Goal: Information Seeking & Learning: Stay updated

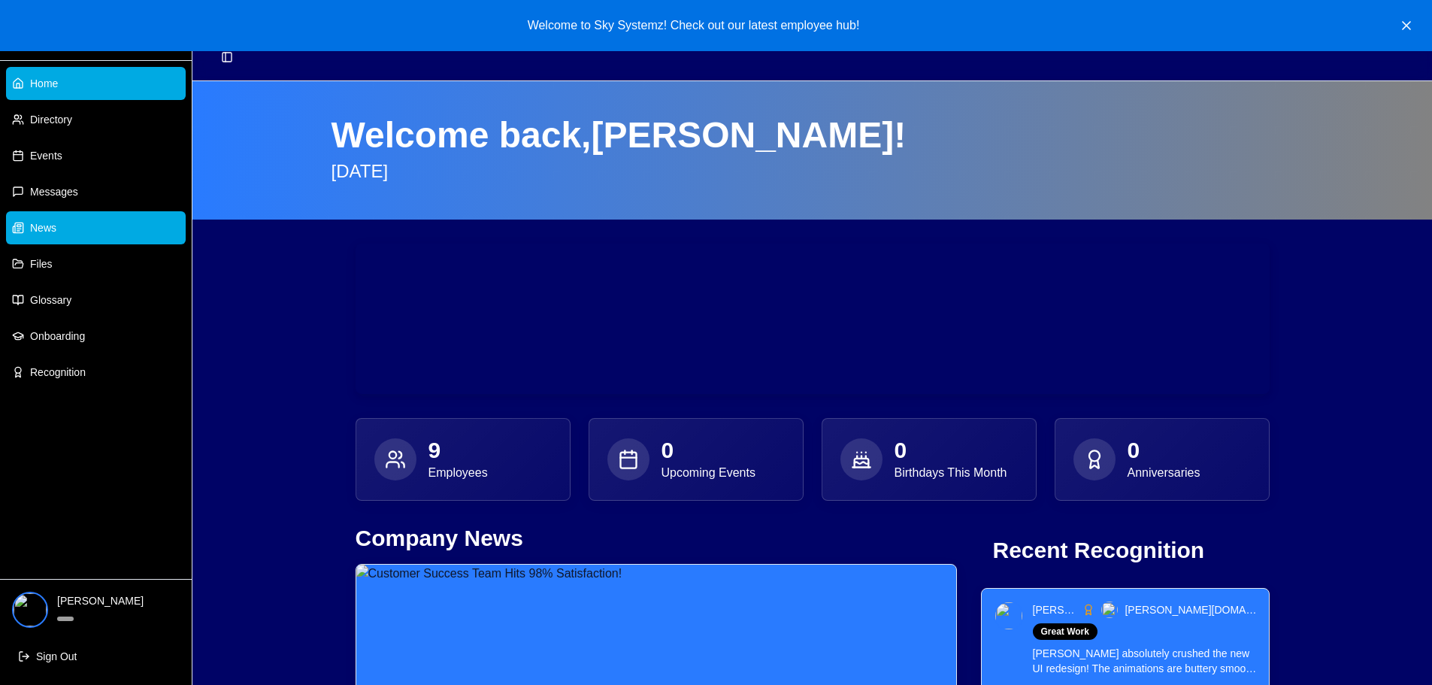
click at [66, 225] on link "News" at bounding box center [96, 227] width 180 height 33
click at [70, 226] on link "News" at bounding box center [96, 227] width 180 height 33
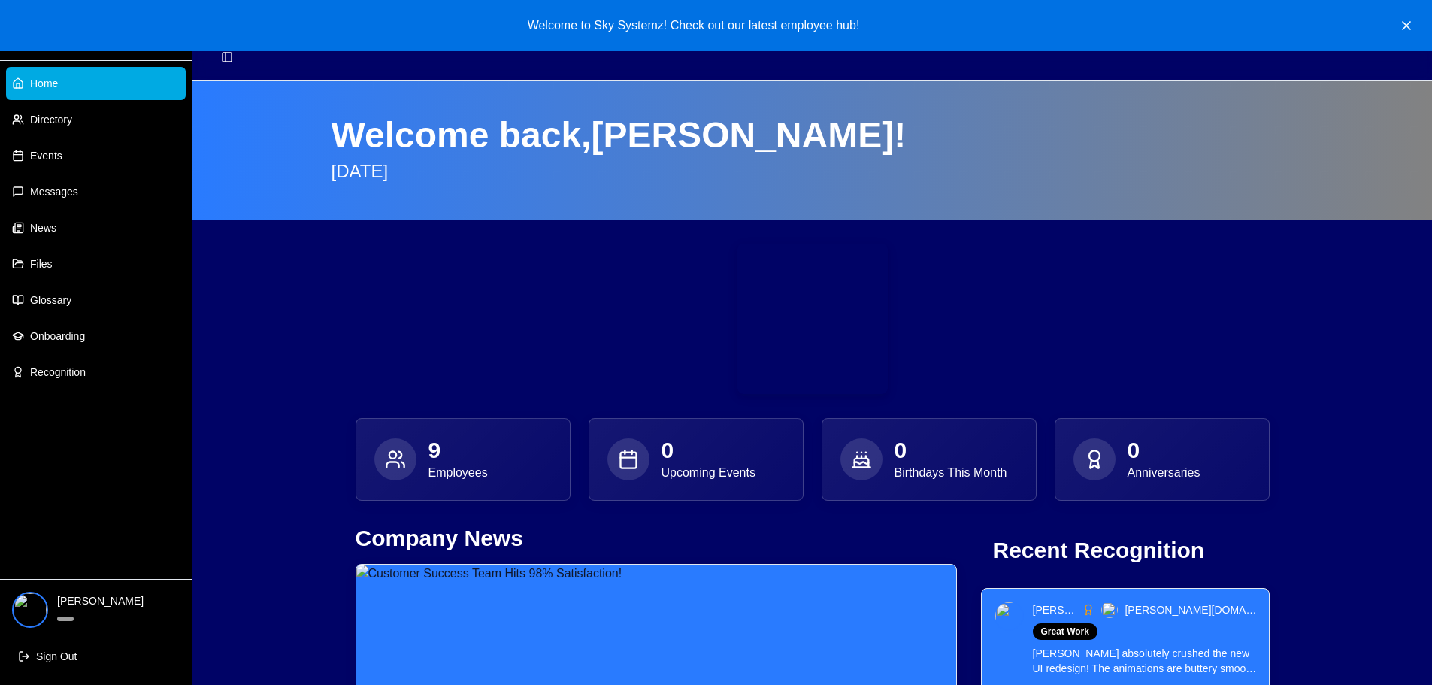
click at [70, 226] on link "News" at bounding box center [96, 227] width 180 height 33
click at [69, 220] on link "News" at bounding box center [96, 227] width 180 height 33
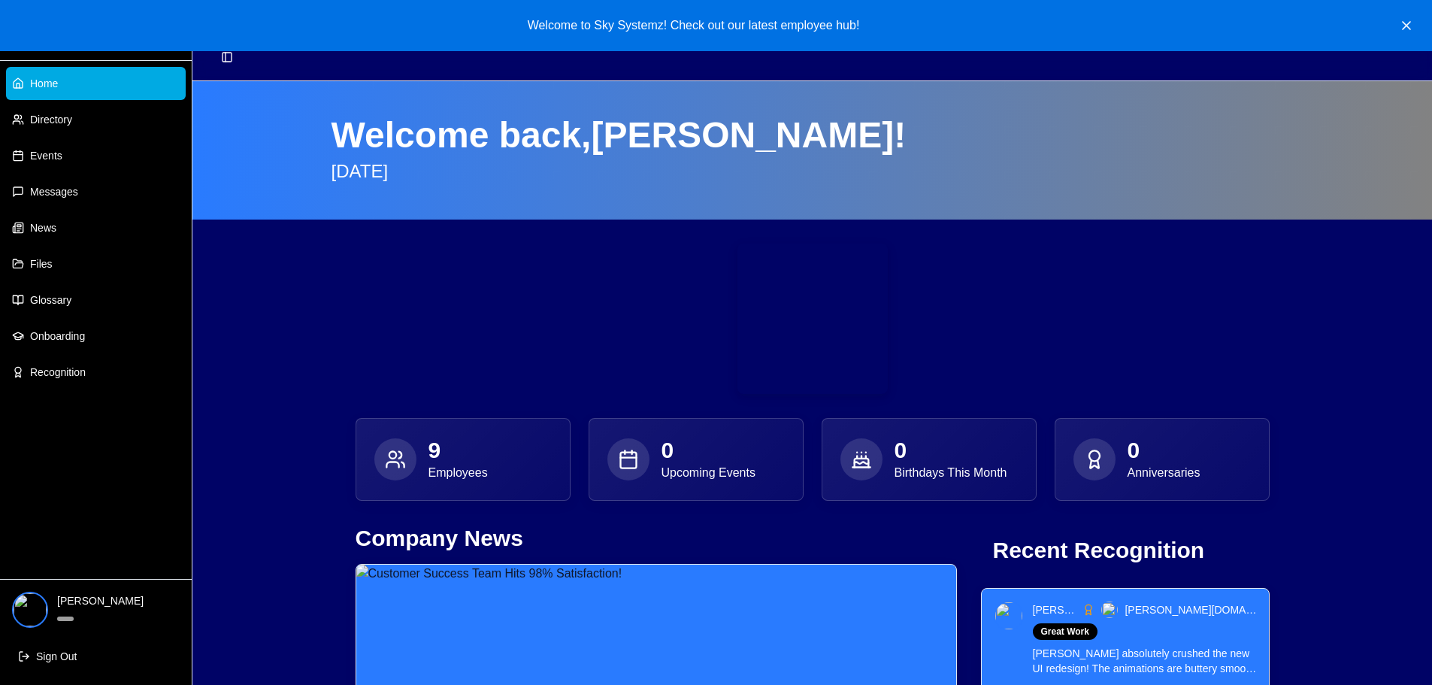
click at [69, 220] on link "News" at bounding box center [96, 227] width 180 height 33
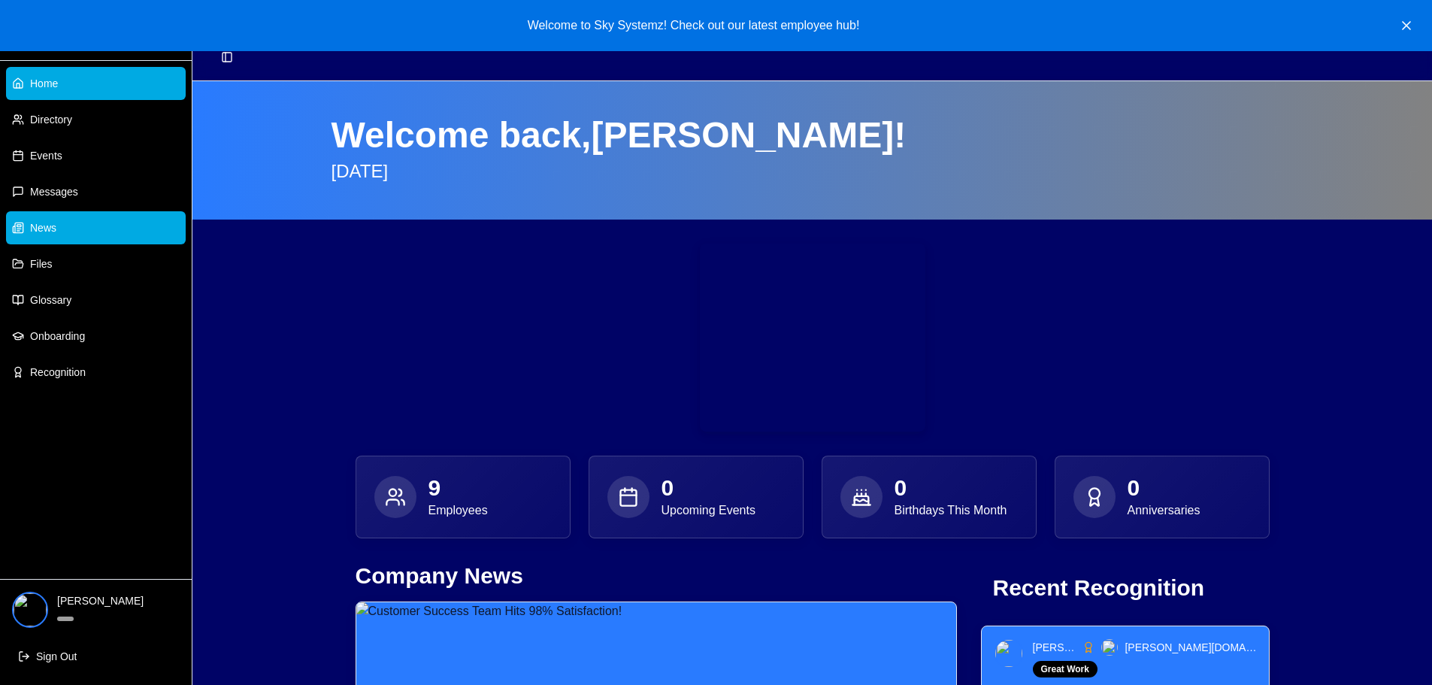
click at [74, 234] on link "News" at bounding box center [96, 227] width 180 height 33
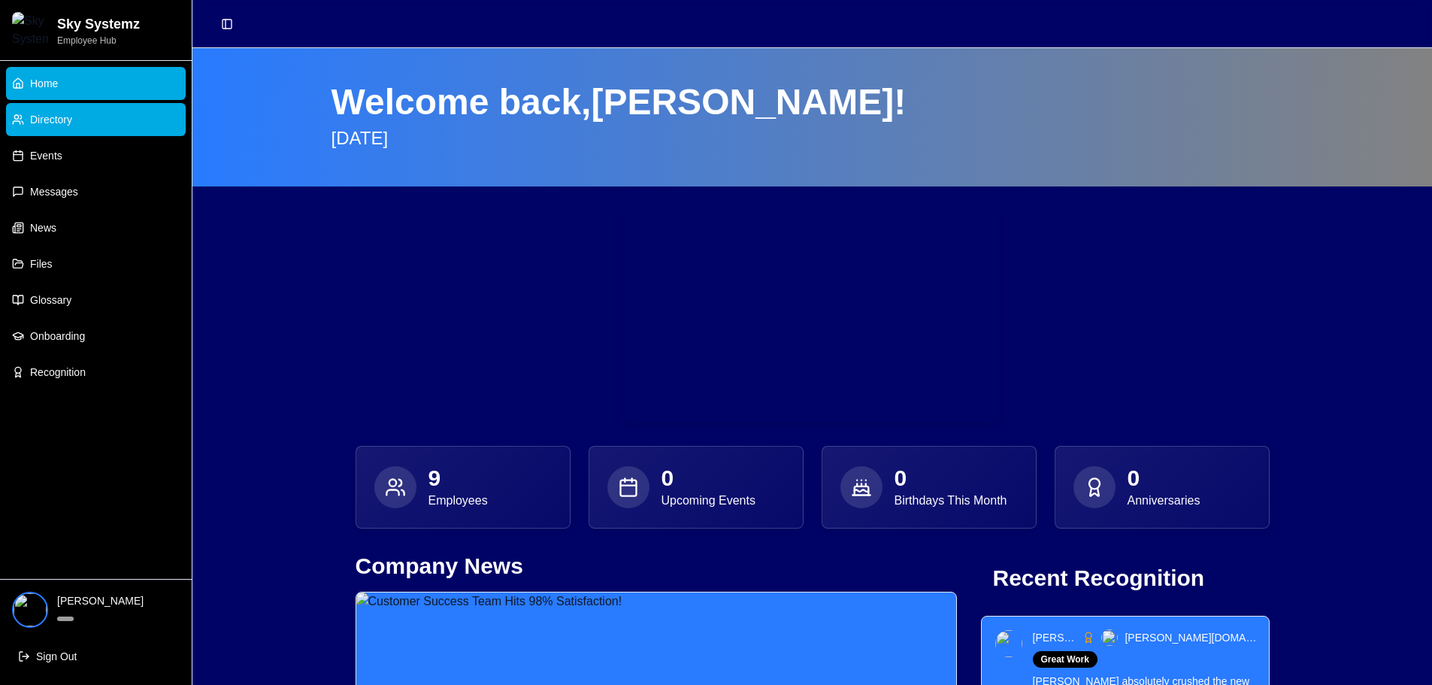
click at [77, 126] on link "Directory" at bounding box center [96, 119] width 180 height 33
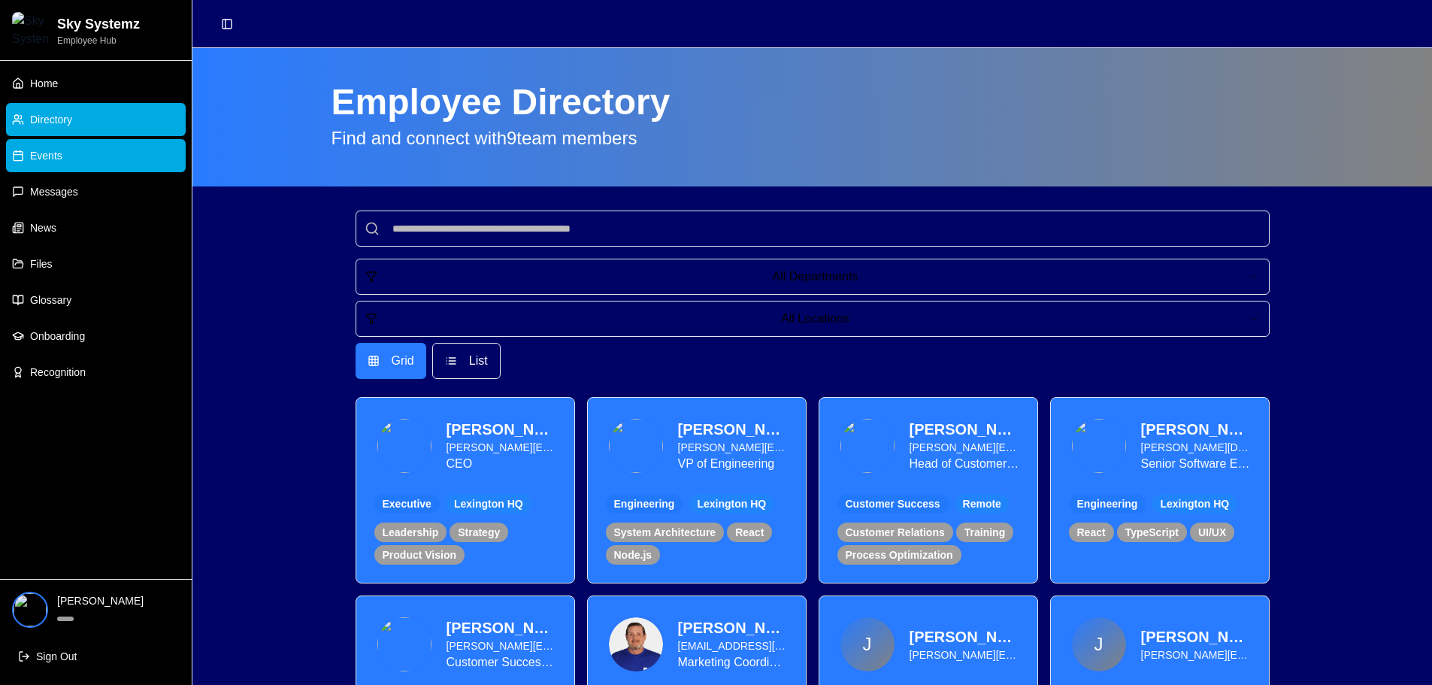
click at [56, 167] on link "Events" at bounding box center [96, 155] width 180 height 33
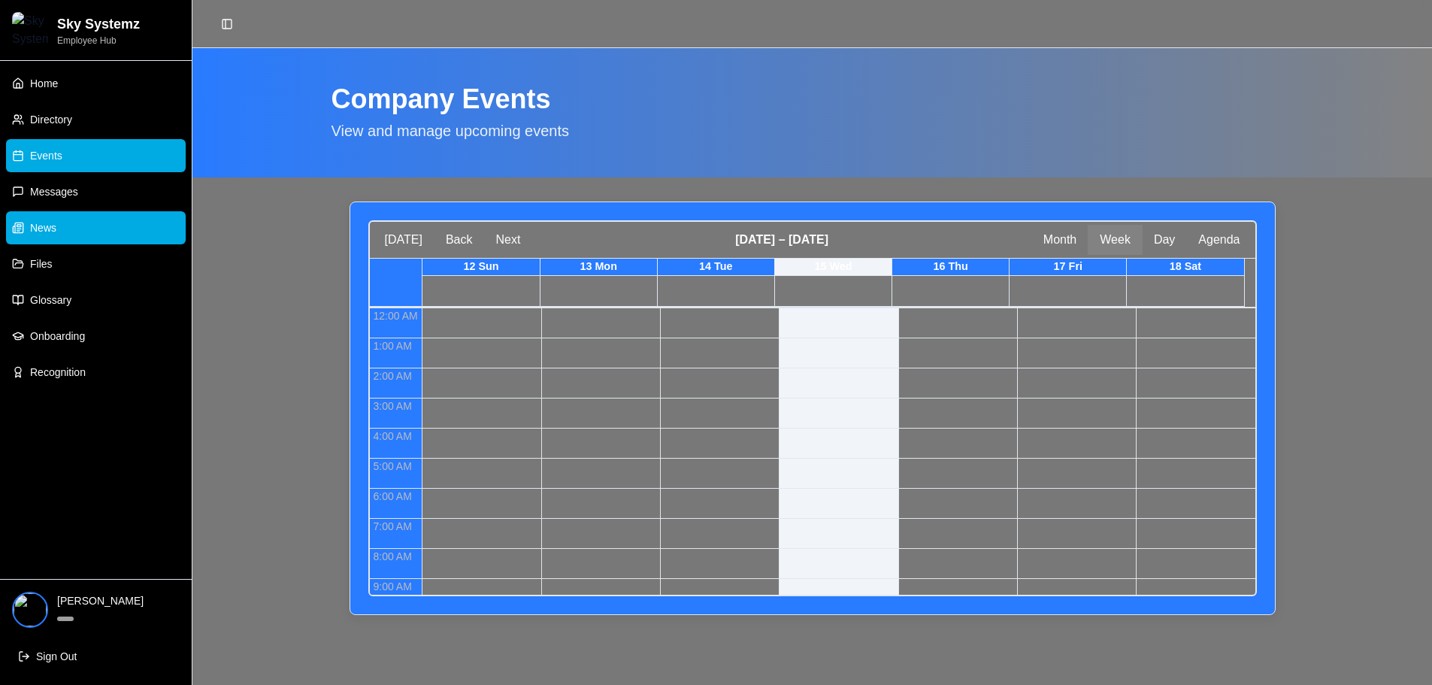
click at [57, 227] on link "News" at bounding box center [96, 227] width 180 height 33
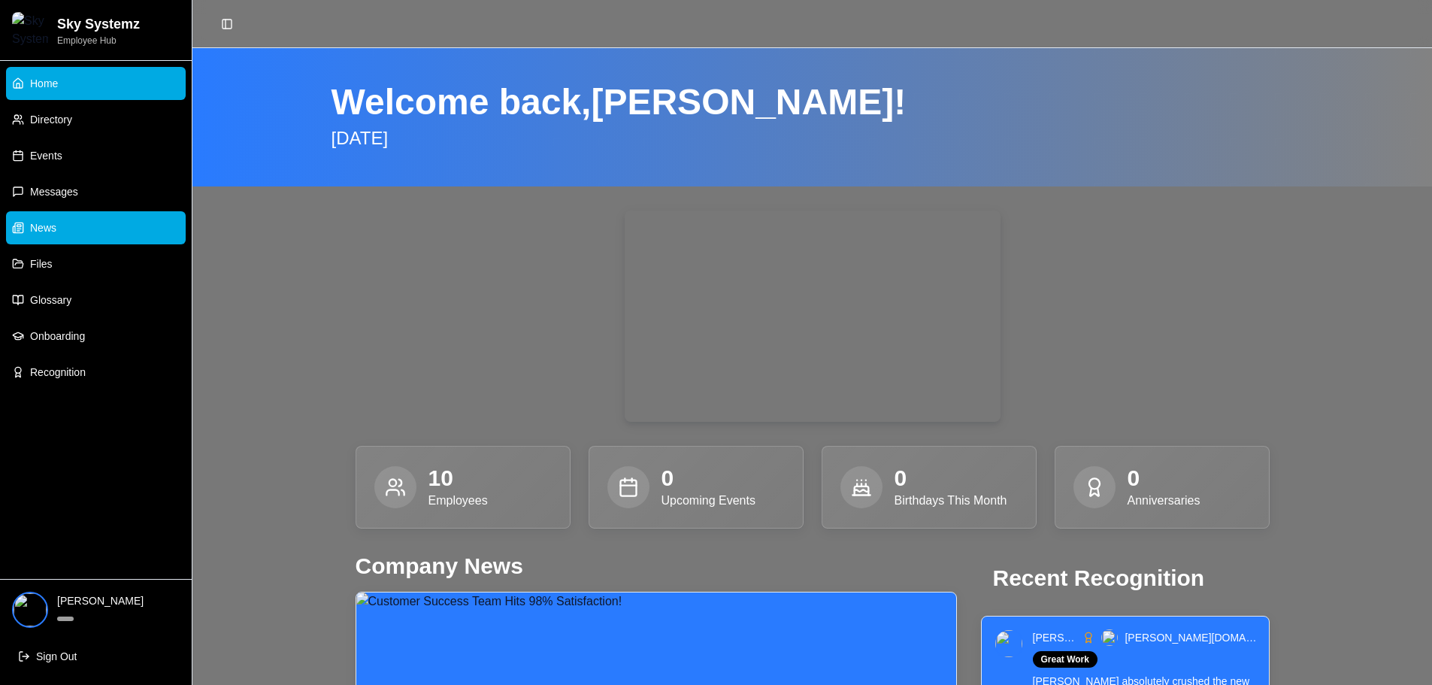
click at [53, 228] on span "News" at bounding box center [43, 227] width 26 height 15
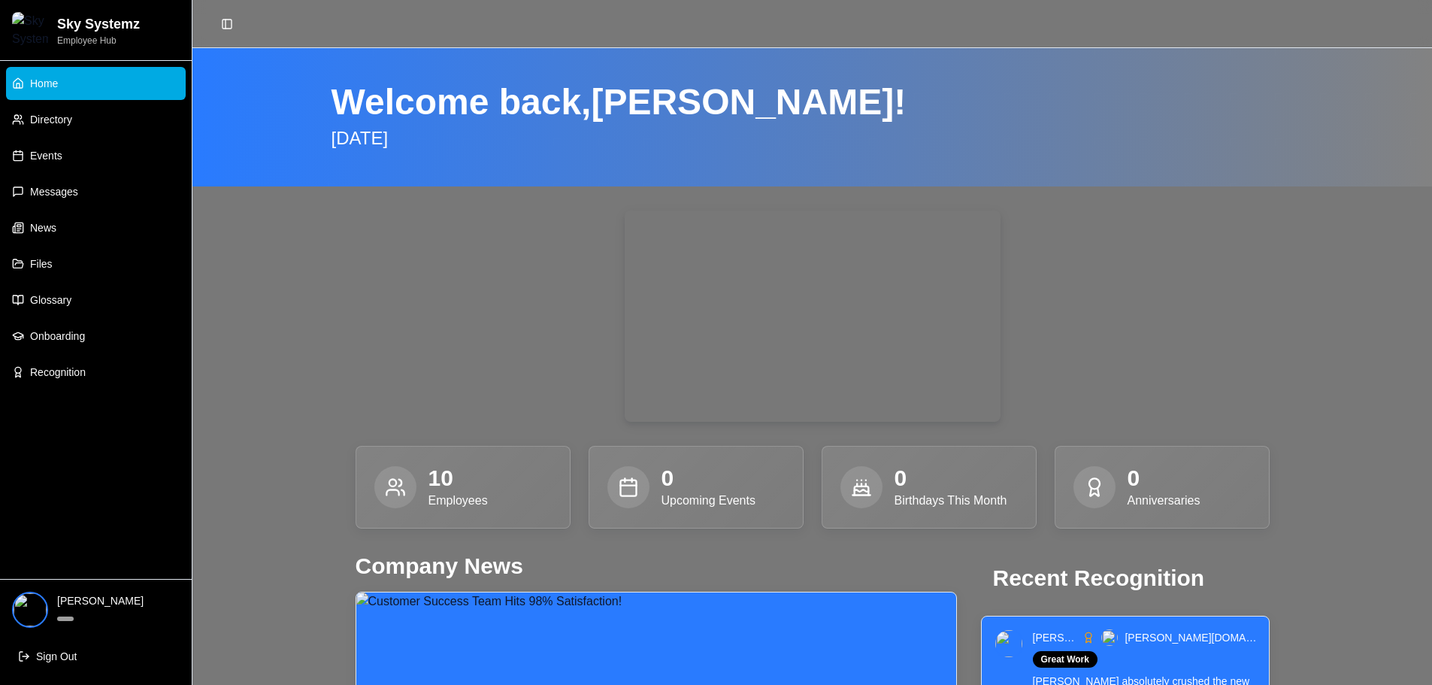
click at [53, 228] on span "News" at bounding box center [43, 227] width 26 height 15
click at [53, 227] on span "News" at bounding box center [43, 227] width 26 height 15
click at [77, 229] on link "News" at bounding box center [96, 227] width 180 height 33
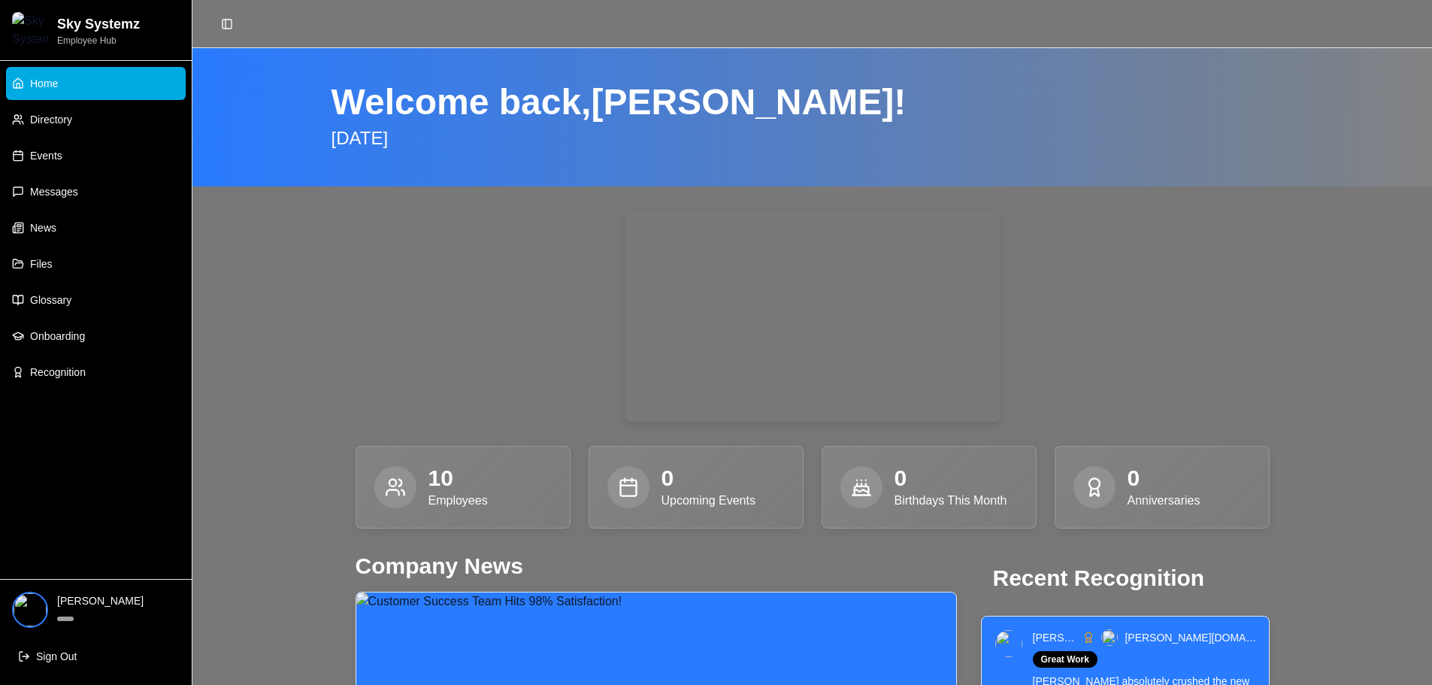
click at [77, 229] on link "News" at bounding box center [96, 227] width 180 height 33
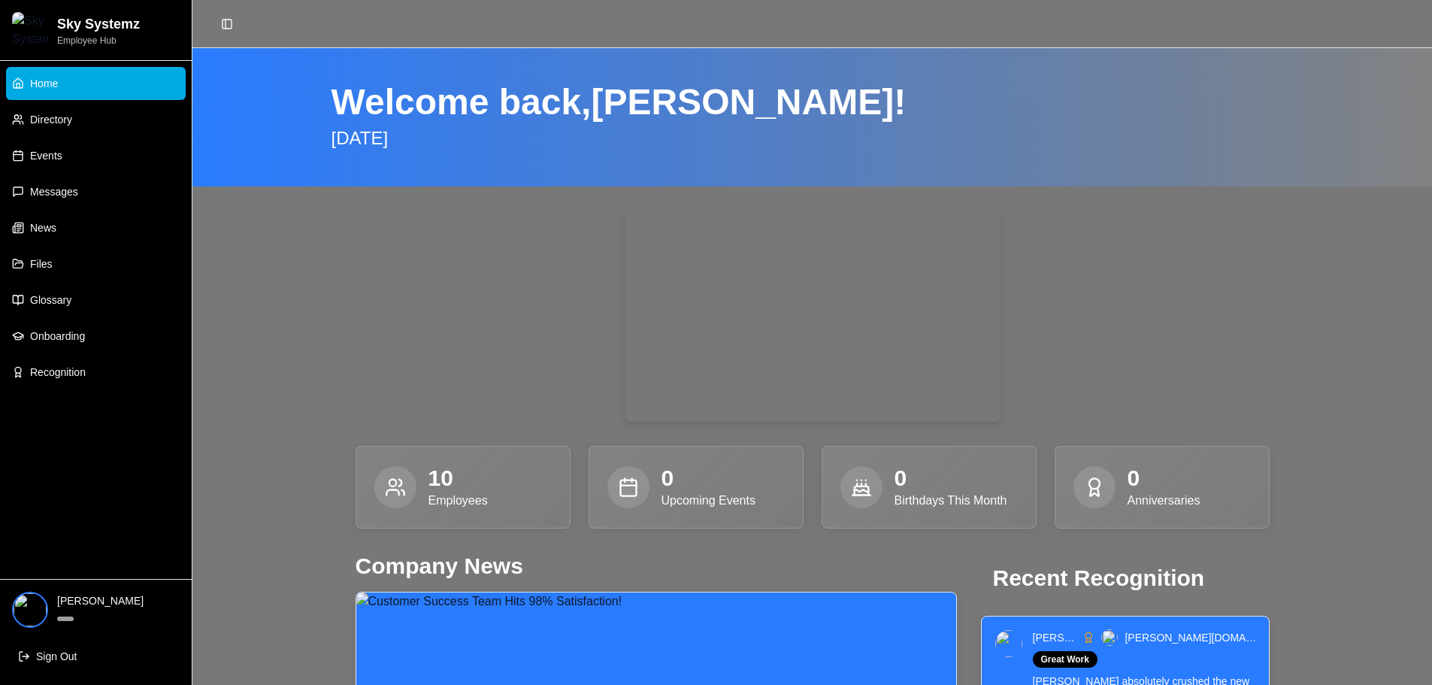
click at [77, 229] on link "News" at bounding box center [96, 227] width 180 height 33
click at [67, 226] on link "News" at bounding box center [96, 227] width 180 height 33
click at [66, 205] on link "Messages" at bounding box center [96, 191] width 180 height 33
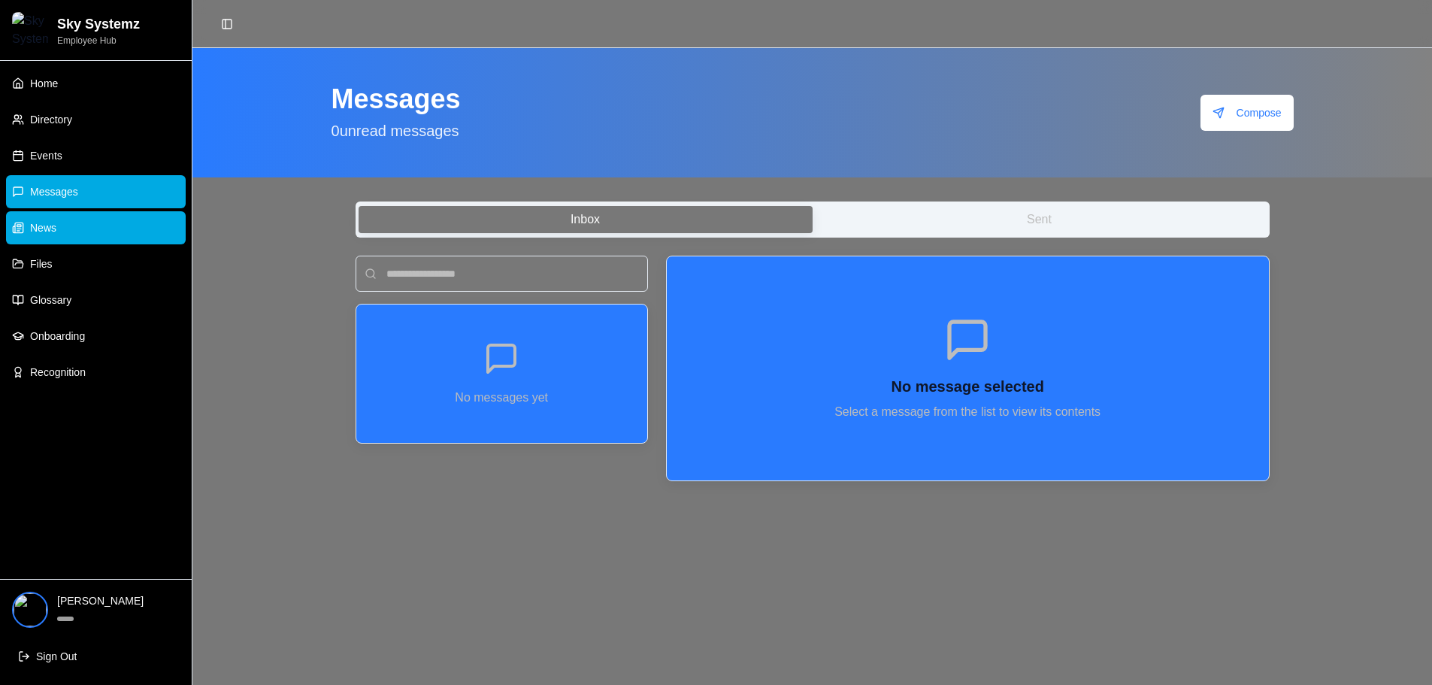
click at [56, 238] on link "News" at bounding box center [96, 227] width 180 height 33
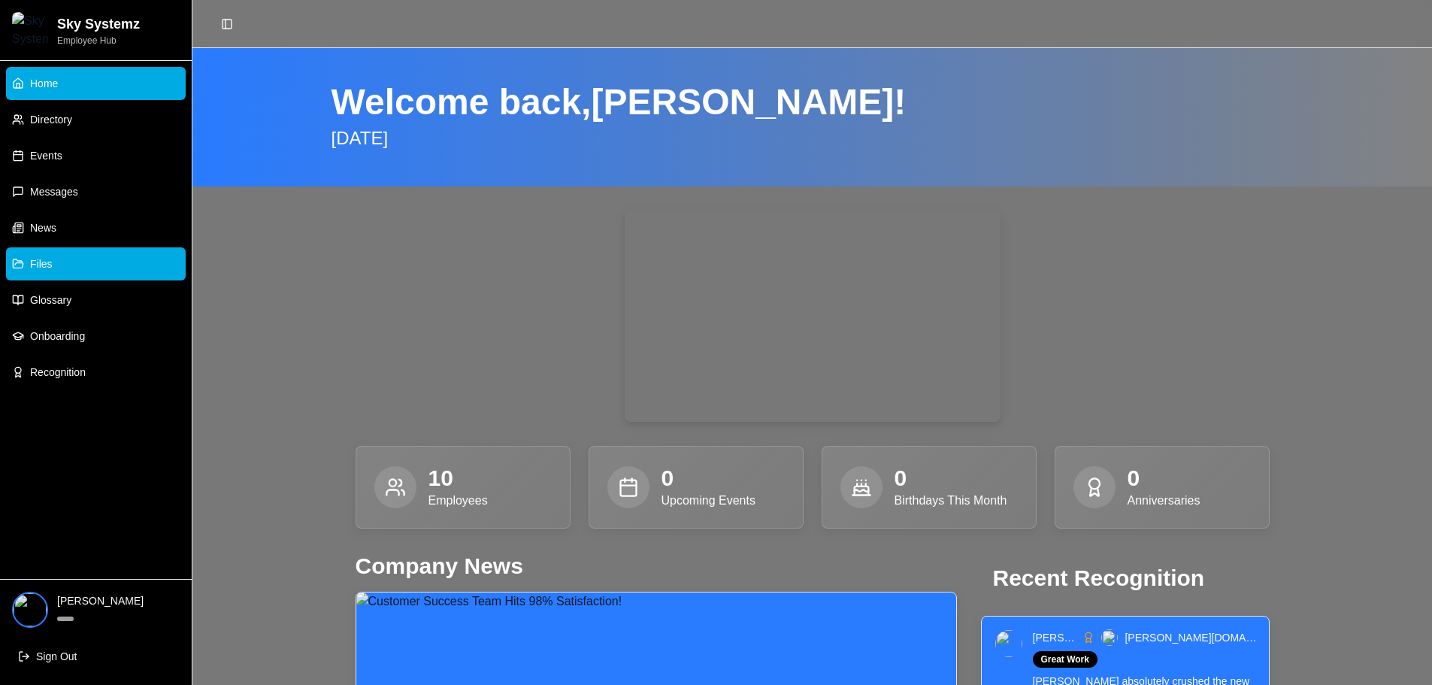
click at [50, 256] on span "Files" at bounding box center [41, 263] width 23 height 15
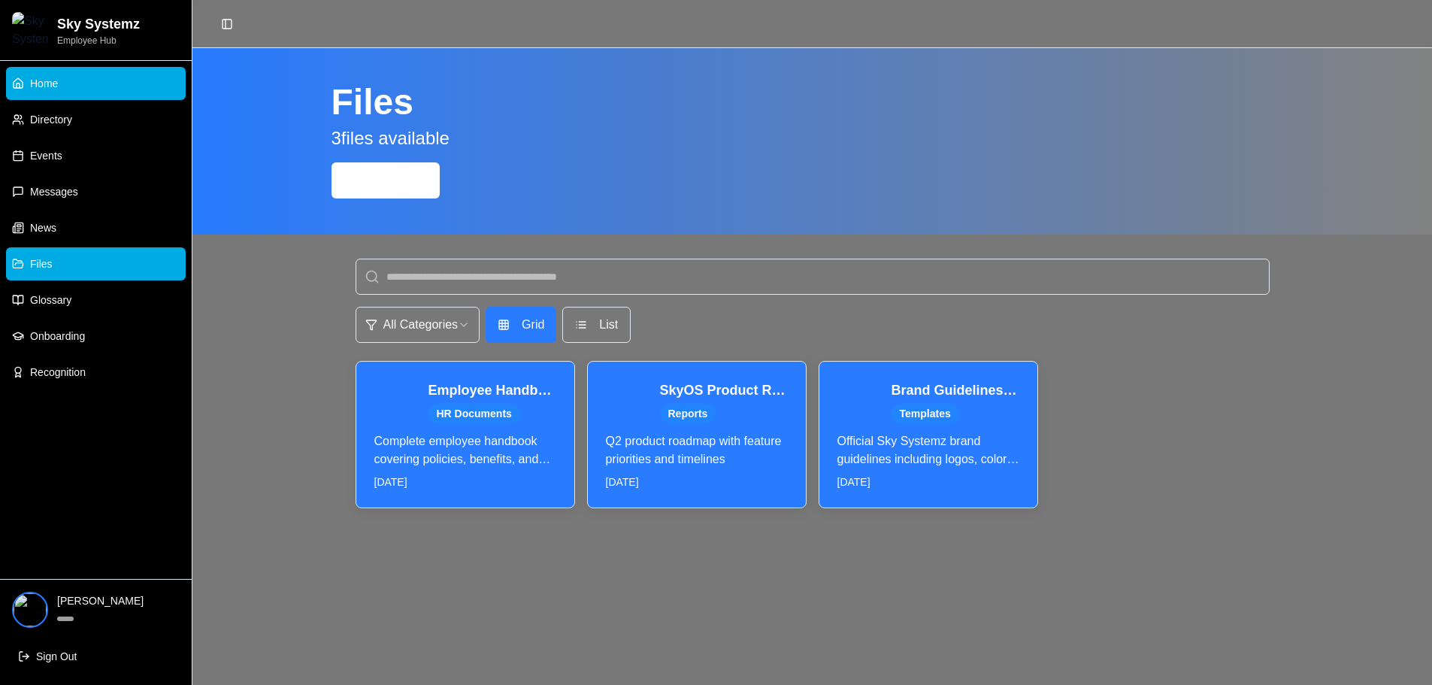
click at [68, 87] on link "Home" at bounding box center [96, 83] width 180 height 33
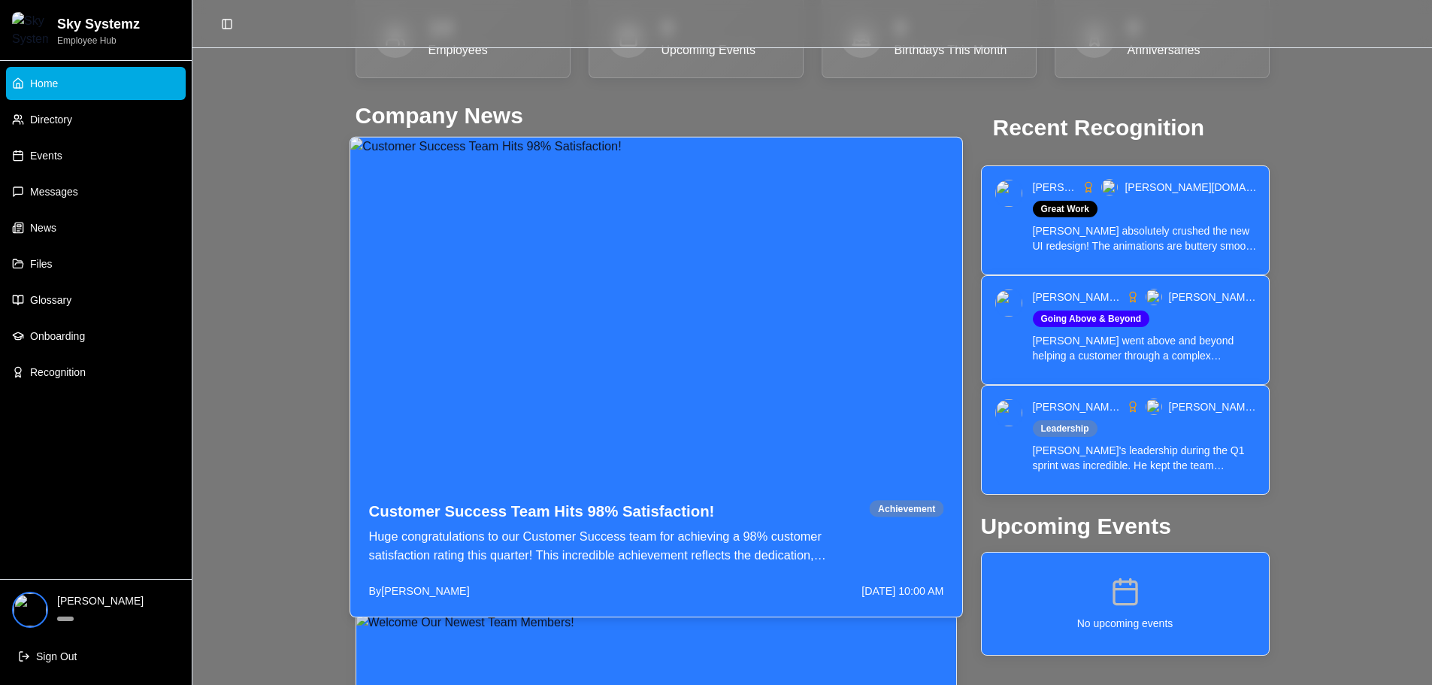
scroll to position [451, 0]
click at [523, 517] on div "Customer Success Team Hits 98% Satisfaction! Huge congratulations to our Custom…" at bounding box center [612, 531] width 489 height 65
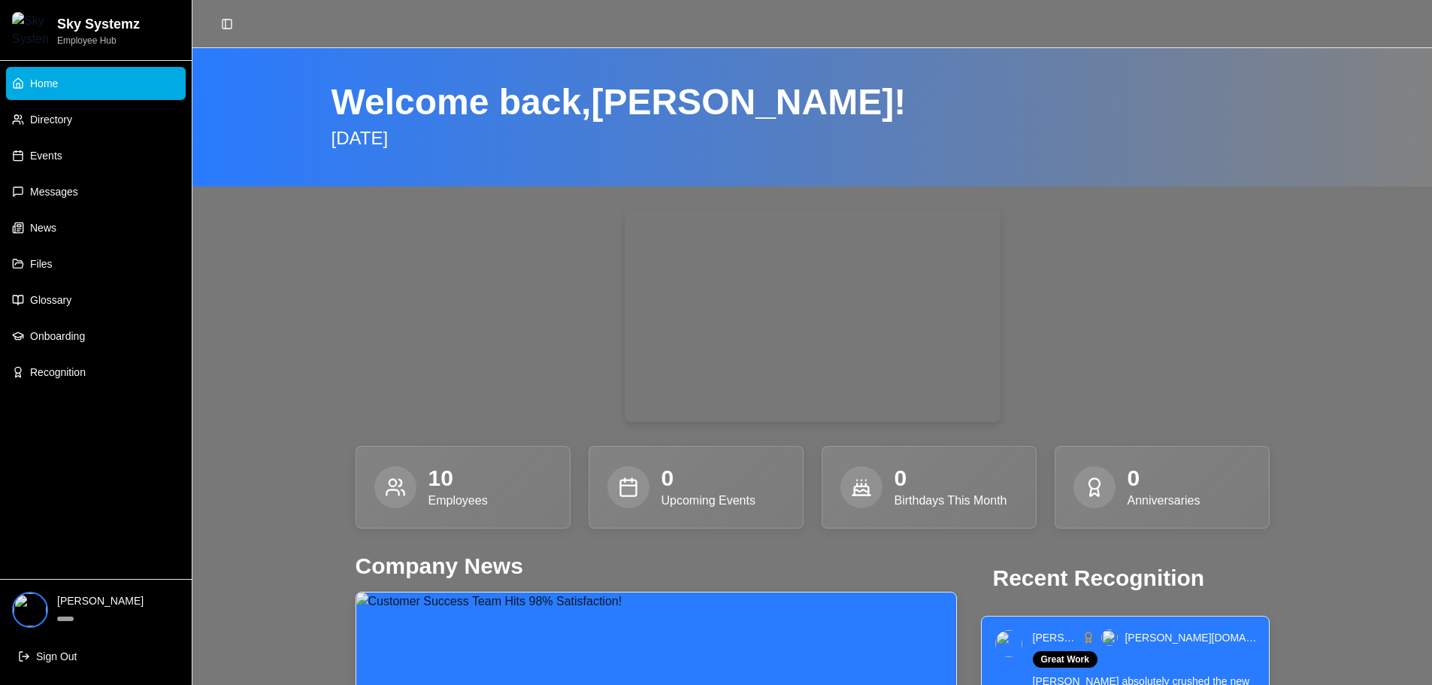
scroll to position [1, 0]
